Goal: Task Accomplishment & Management: Use online tool/utility

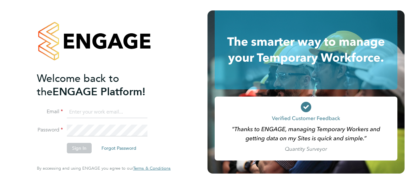
type input "[EMAIL_ADDRESS][DOMAIN_NAME]"
click at [73, 151] on button "Sign In" at bounding box center [79, 148] width 25 height 10
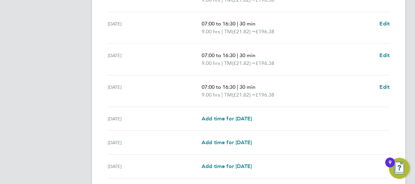
scroll to position [278, 0]
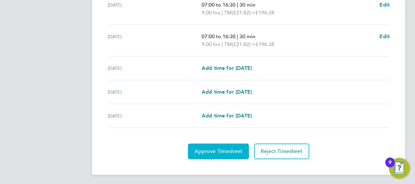
click at [219, 152] on span "Approve Timesheet" at bounding box center [218, 151] width 48 height 7
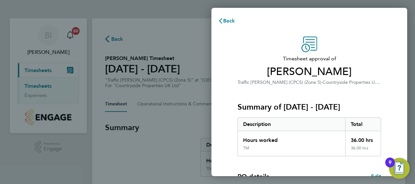
scroll to position [128, 0]
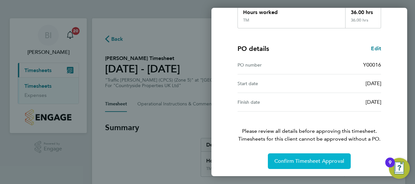
click at [302, 157] on button "Confirm Timesheet Approval" at bounding box center [309, 161] width 83 height 16
